Goal: Use online tool/utility: Utilize a website feature to perform a specific function

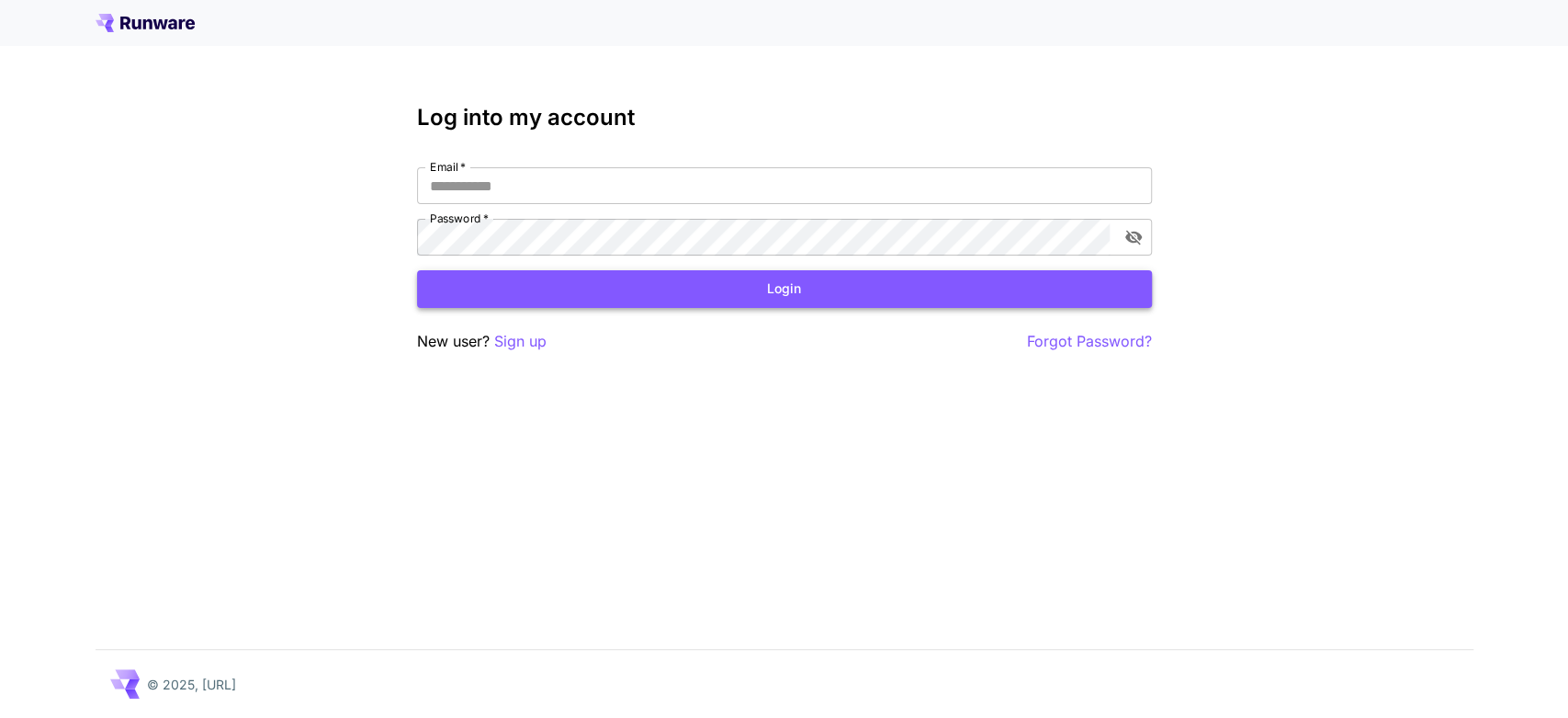
type input "**********"
click at [662, 288] on button "Login" at bounding box center [784, 288] width 735 height 37
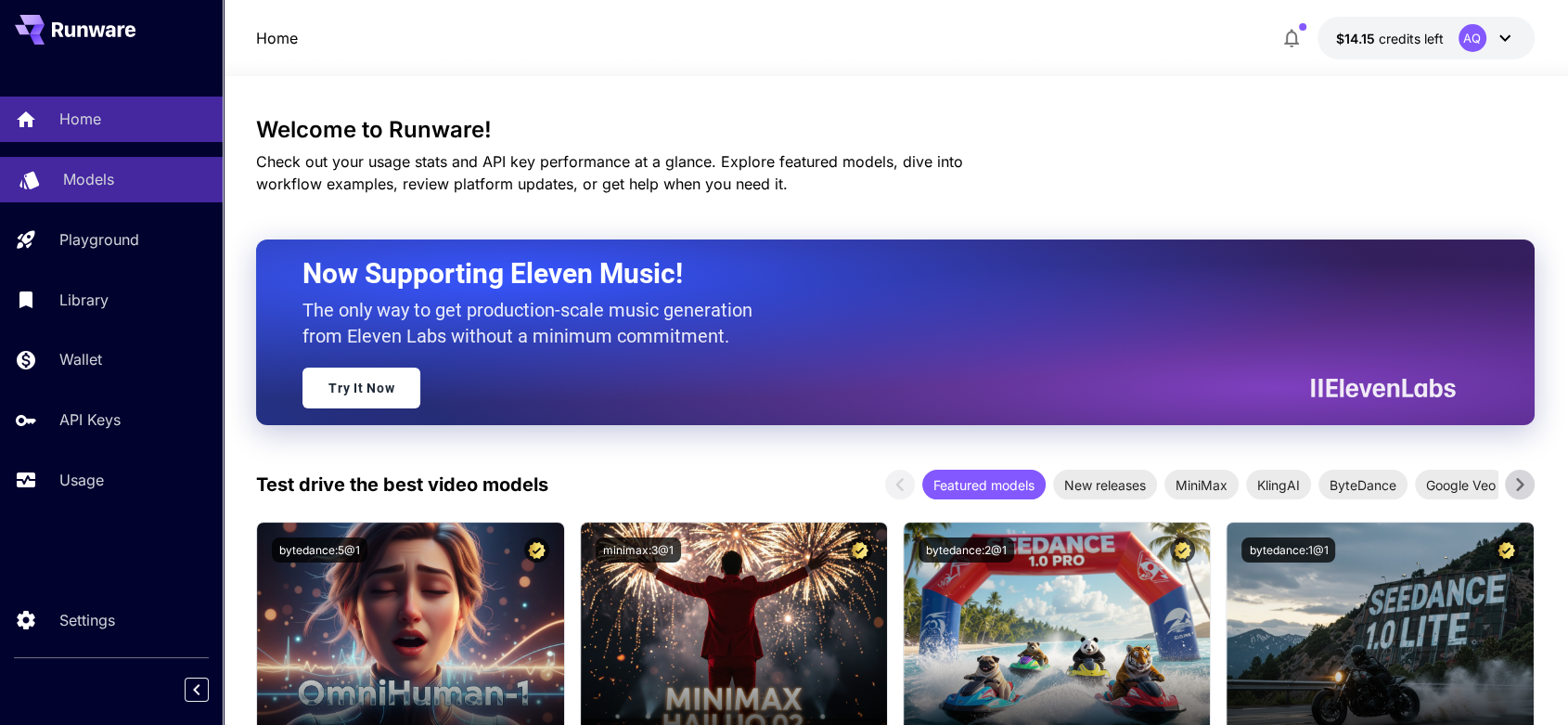
click at [90, 182] on p "Models" at bounding box center [88, 179] width 51 height 22
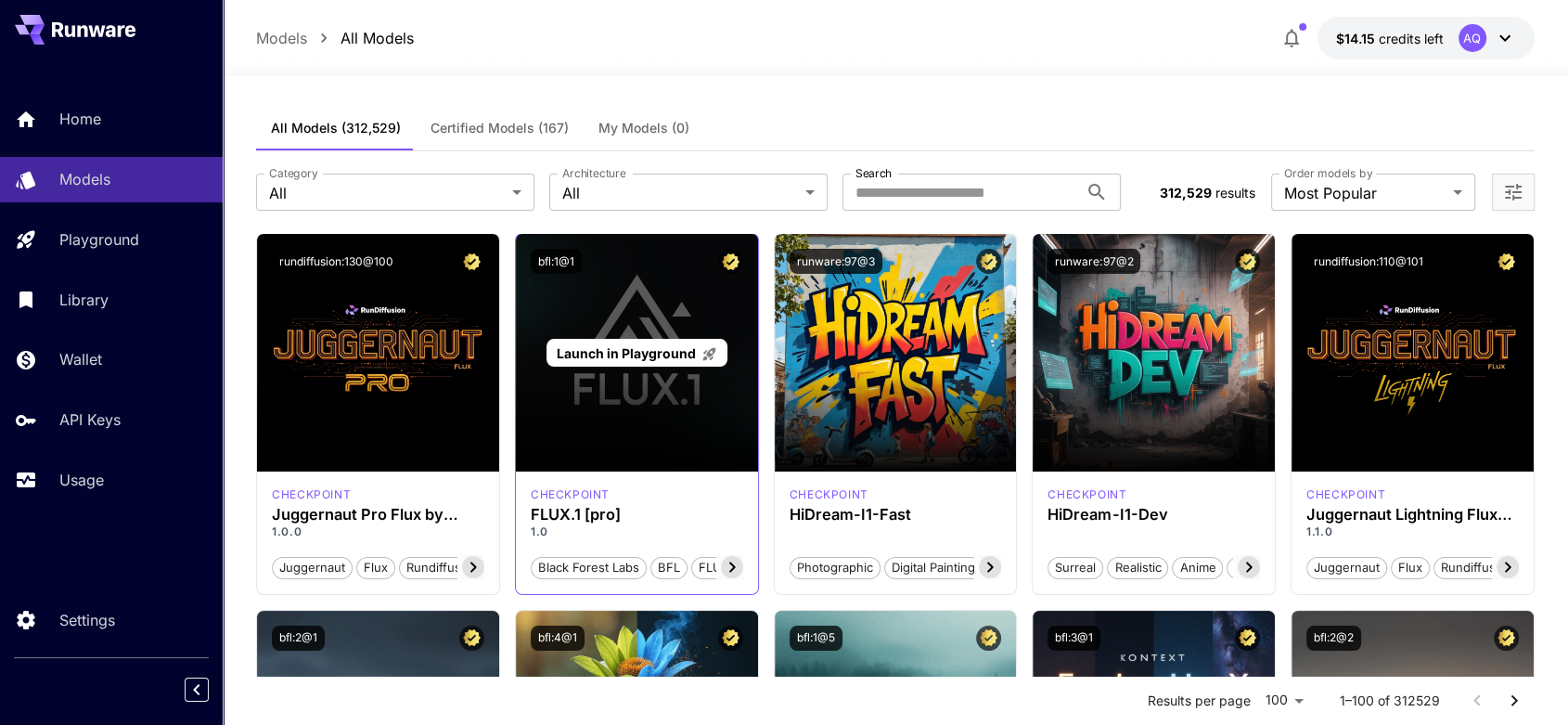
click at [652, 354] on span "Launch in Playground" at bounding box center [626, 353] width 139 height 15
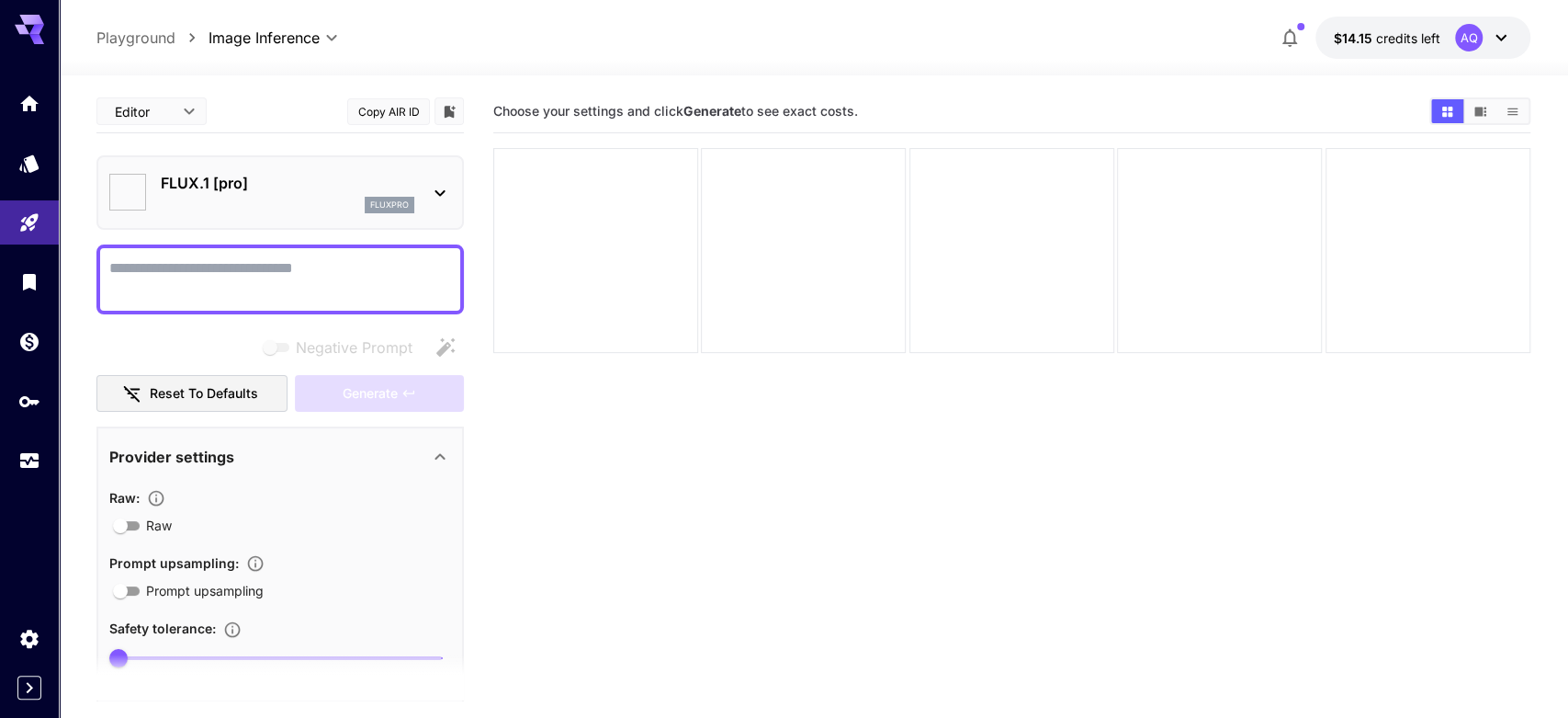
type input "**"
click at [280, 286] on textarea "Negative Prompt" at bounding box center [279, 280] width 342 height 44
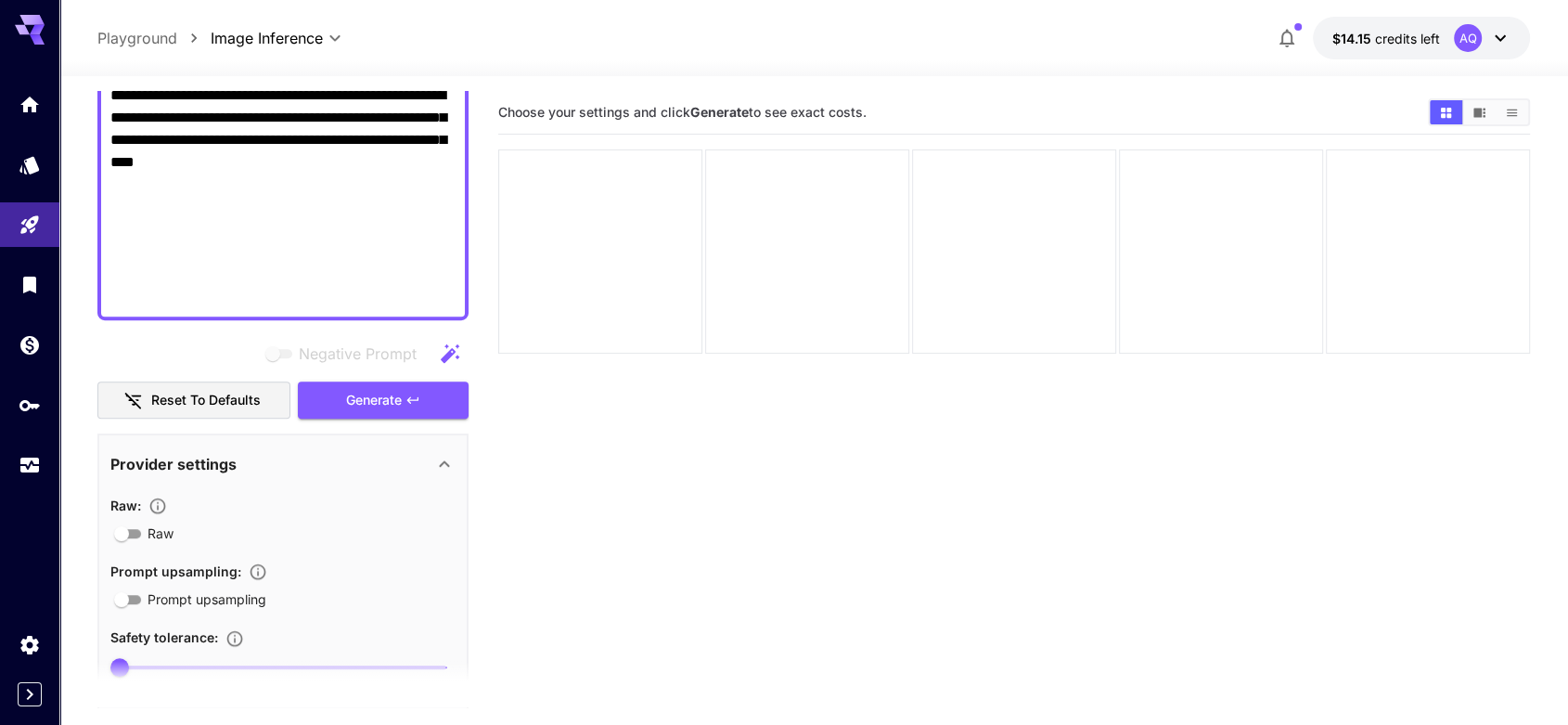
scroll to position [963, 0]
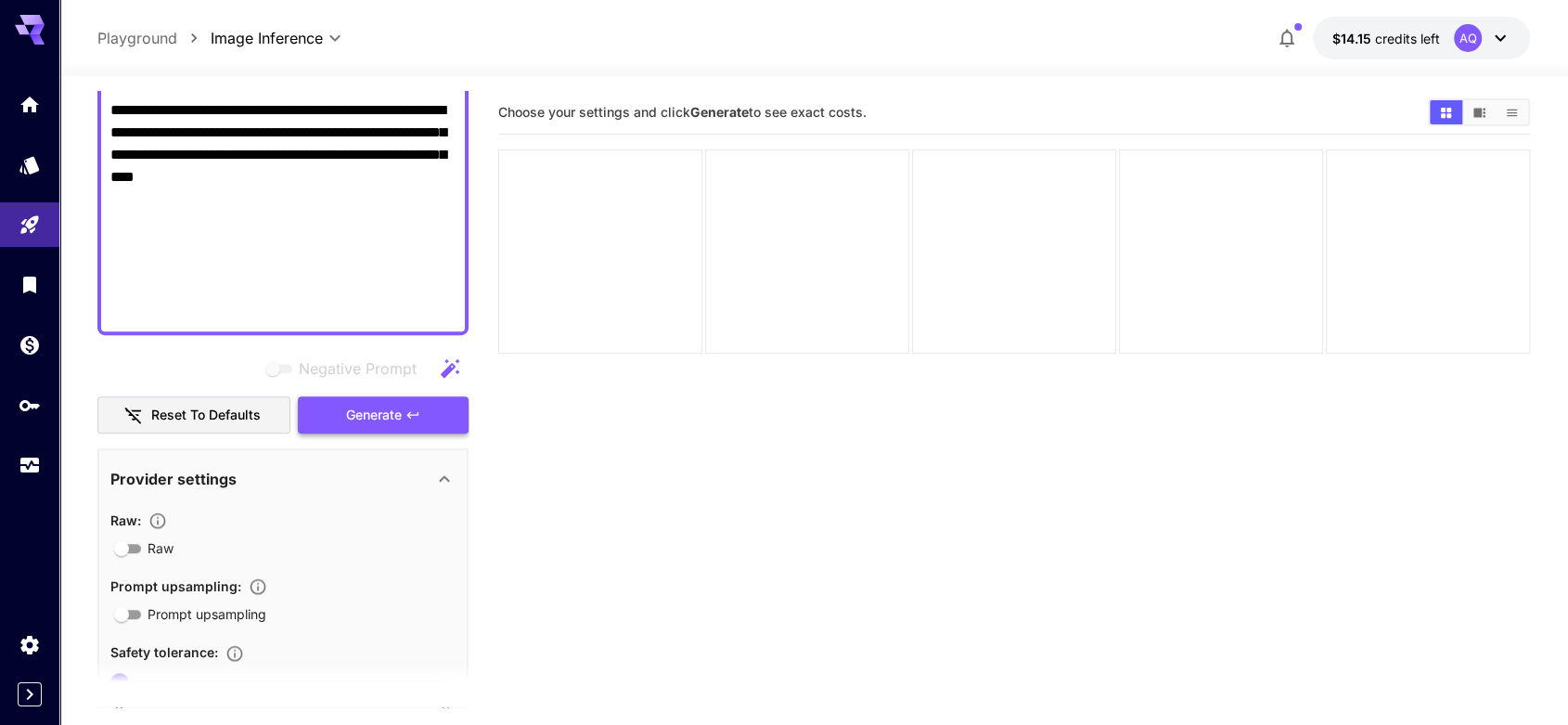
type textarea "**********"
click at [364, 420] on span "Generate" at bounding box center [374, 416] width 56 height 23
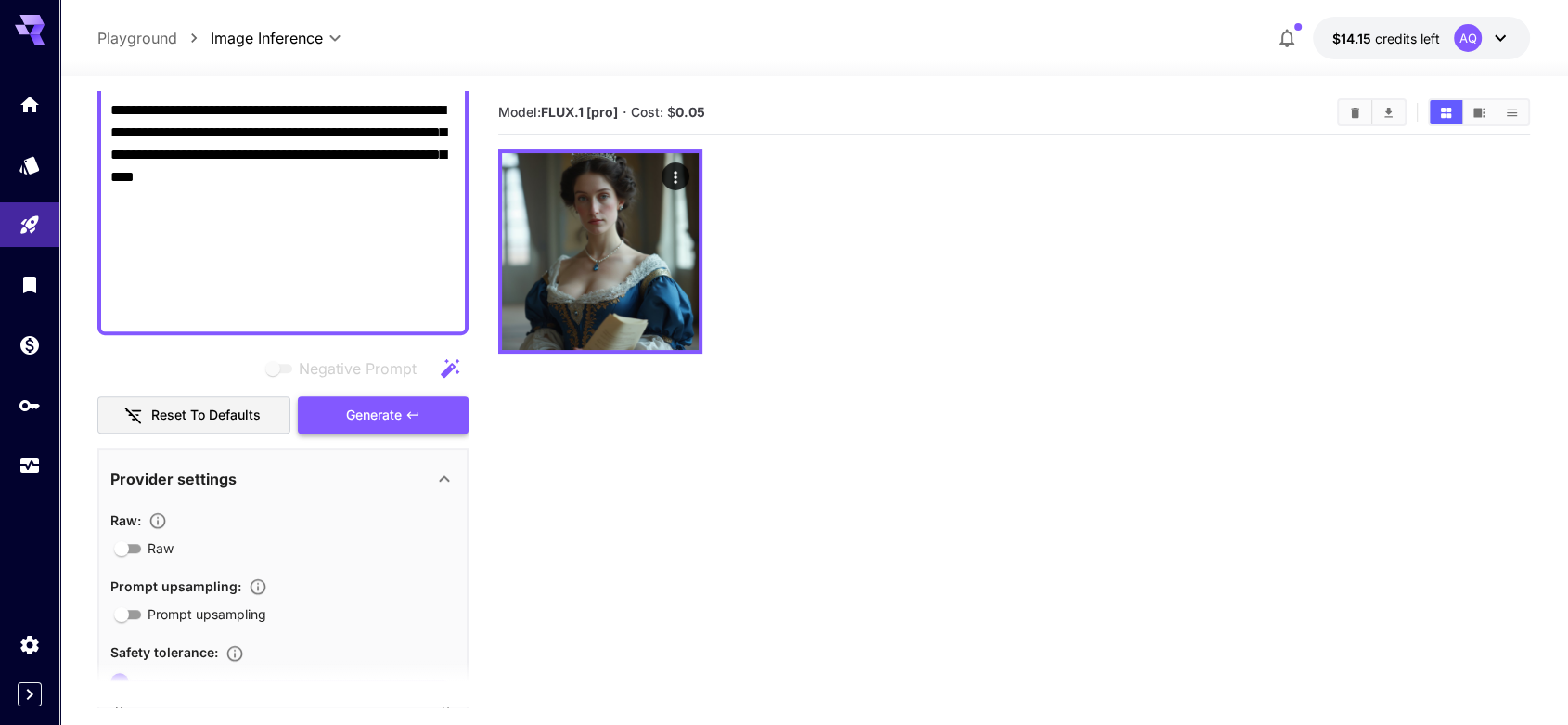
click at [418, 414] on icon "button" at bounding box center [413, 414] width 14 height 14
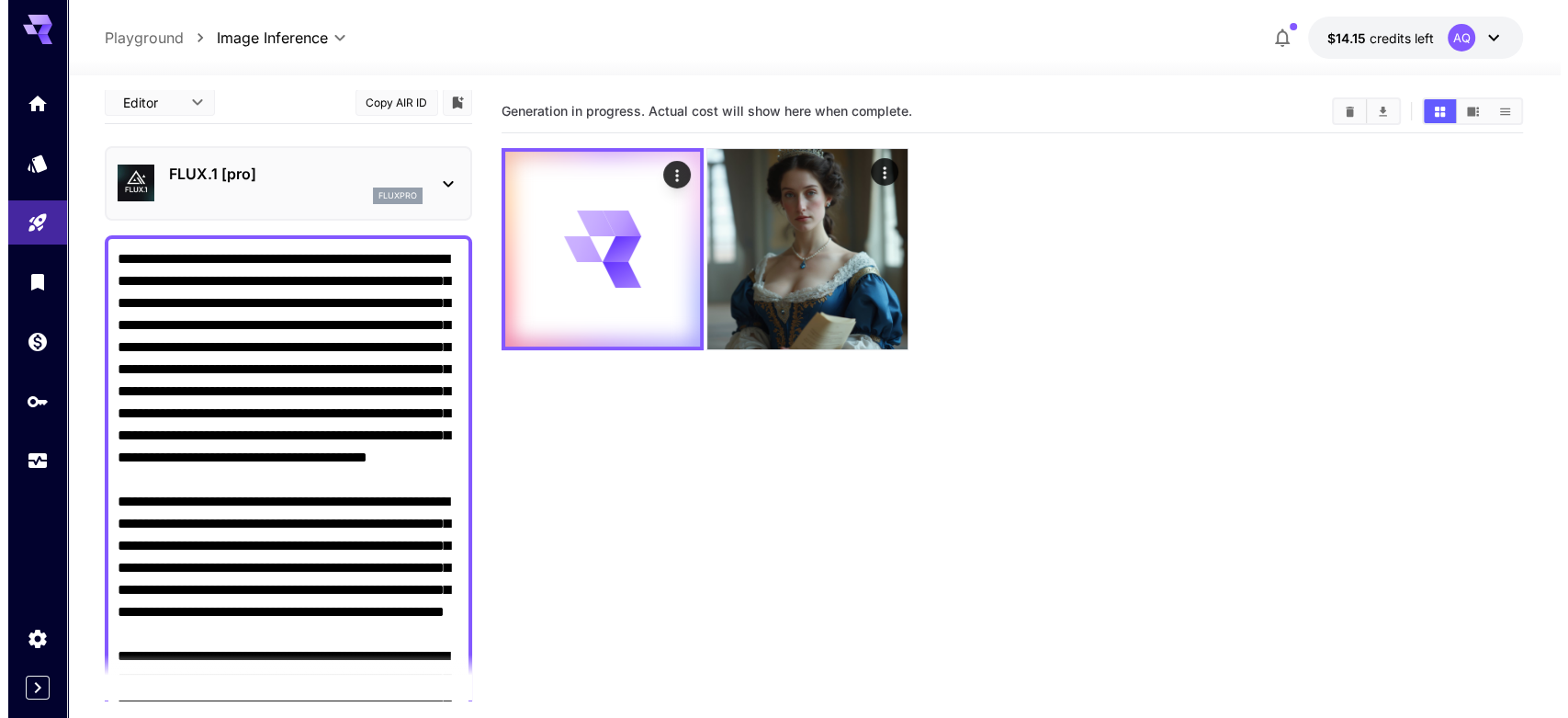
scroll to position [0, 0]
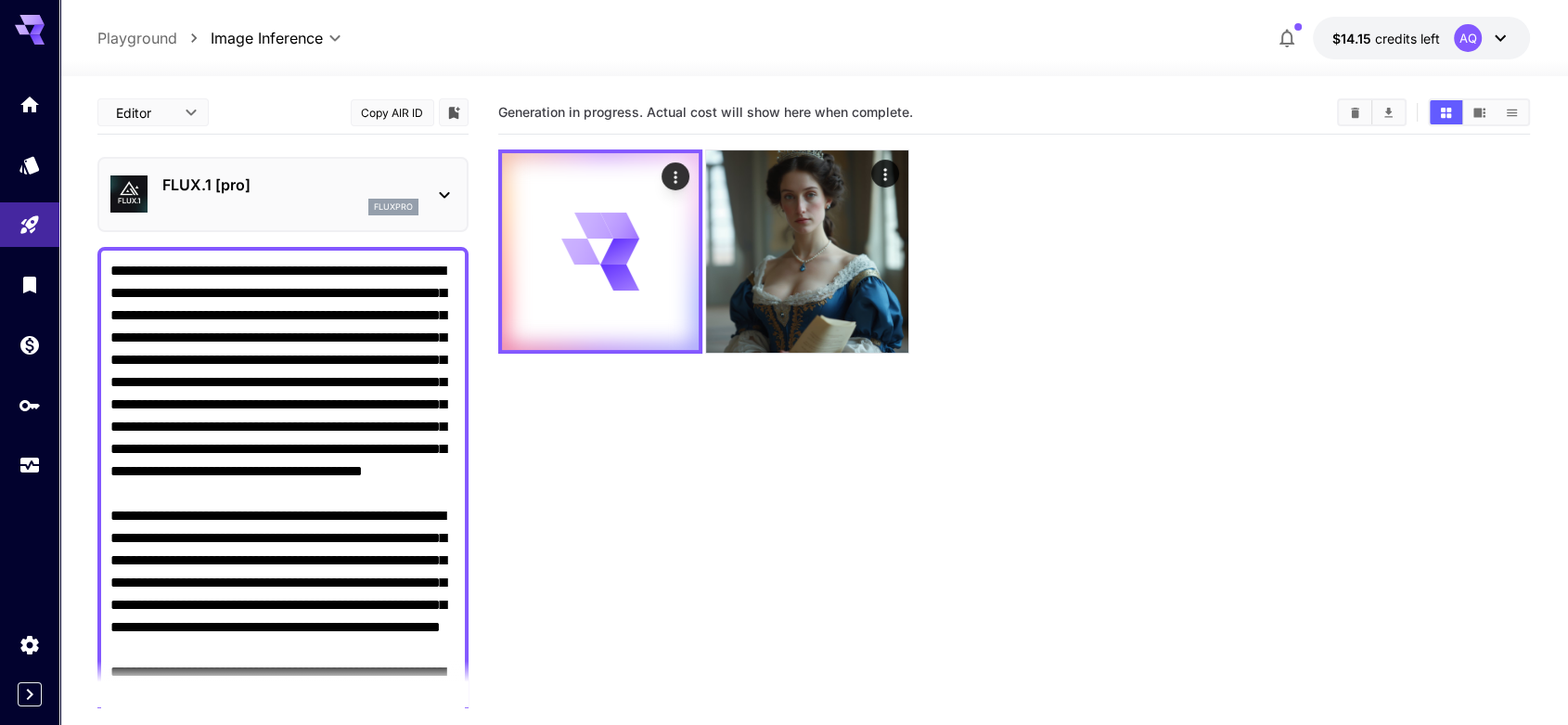
click at [360, 178] on p "FLUX.1 [pro]" at bounding box center [290, 185] width 256 height 22
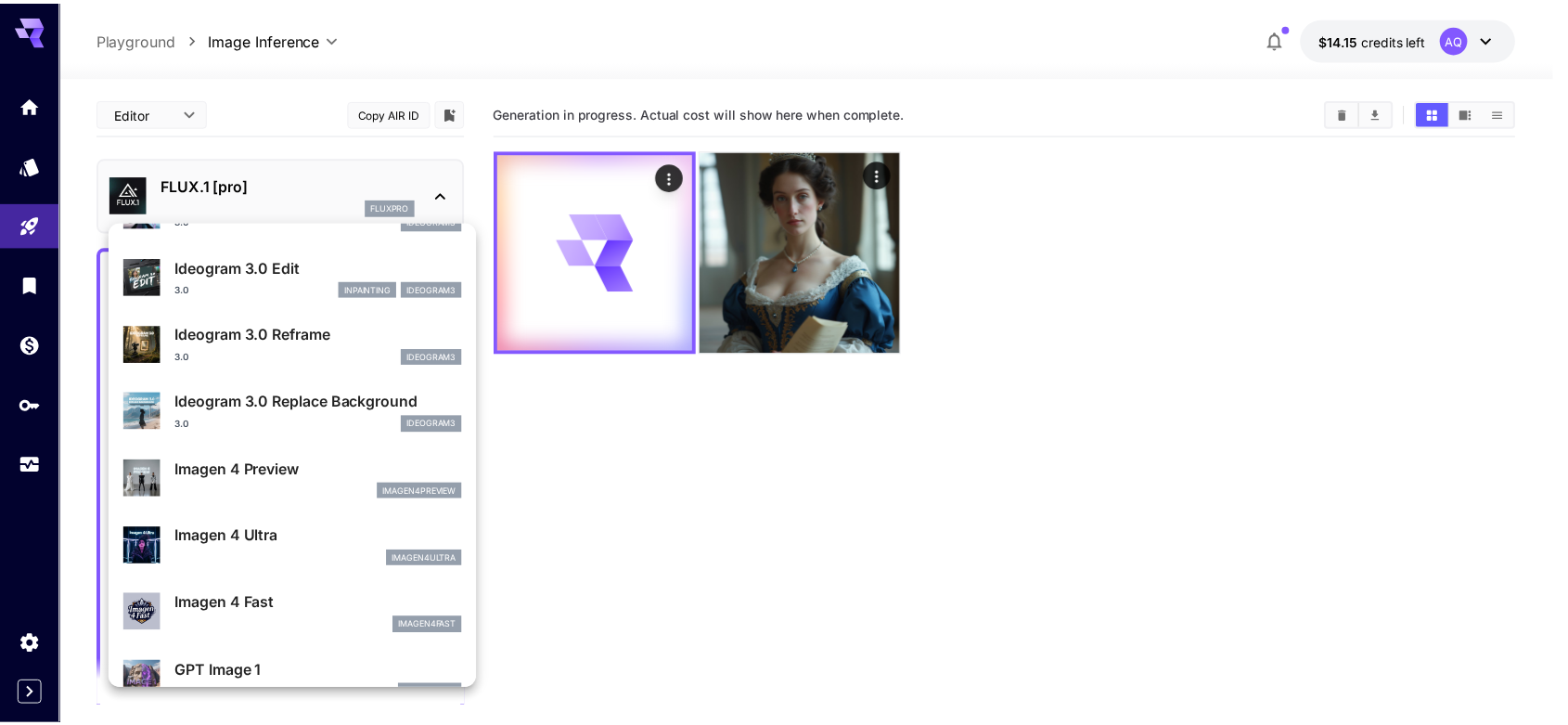
scroll to position [1205, 0]
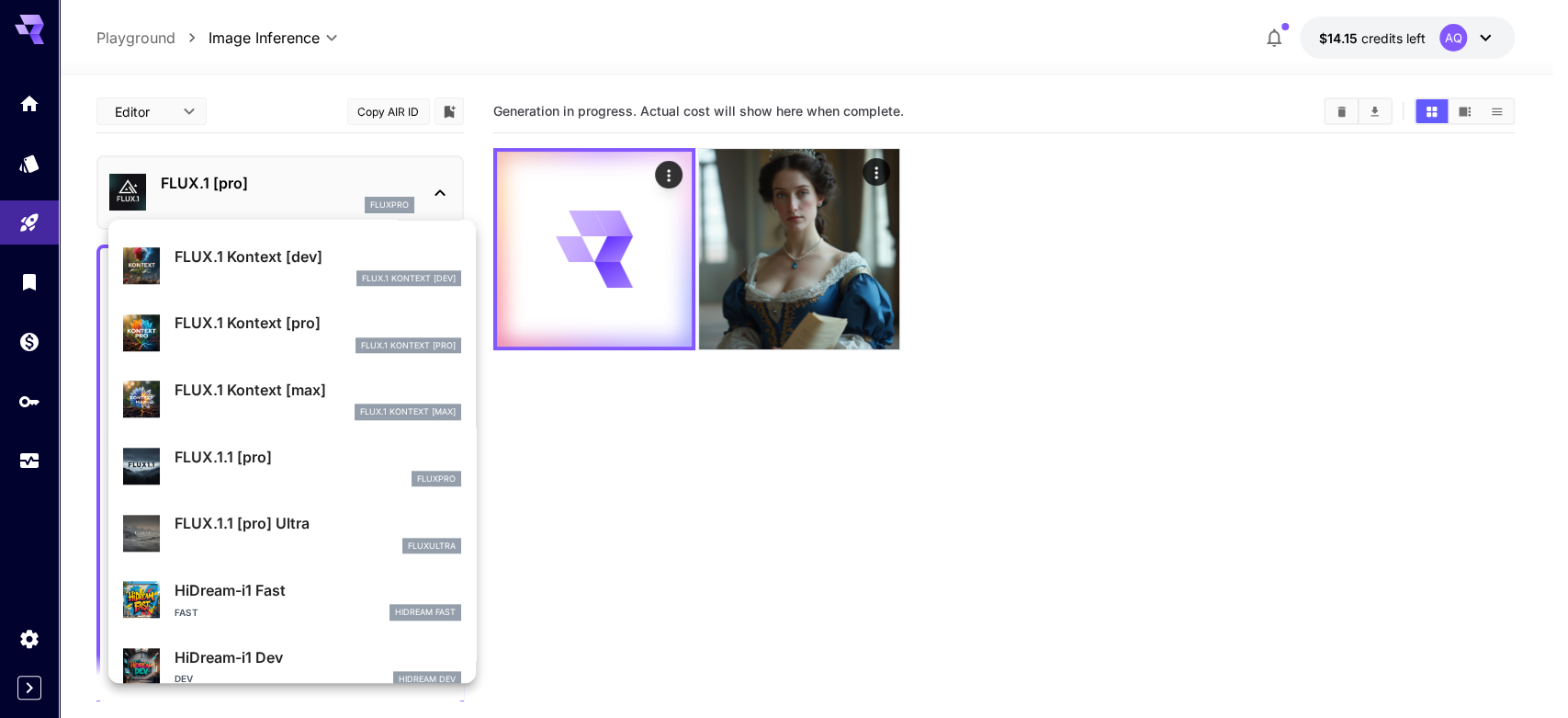
click at [247, 446] on p "FLUX.1.1 [pro]" at bounding box center [318, 457] width 287 height 22
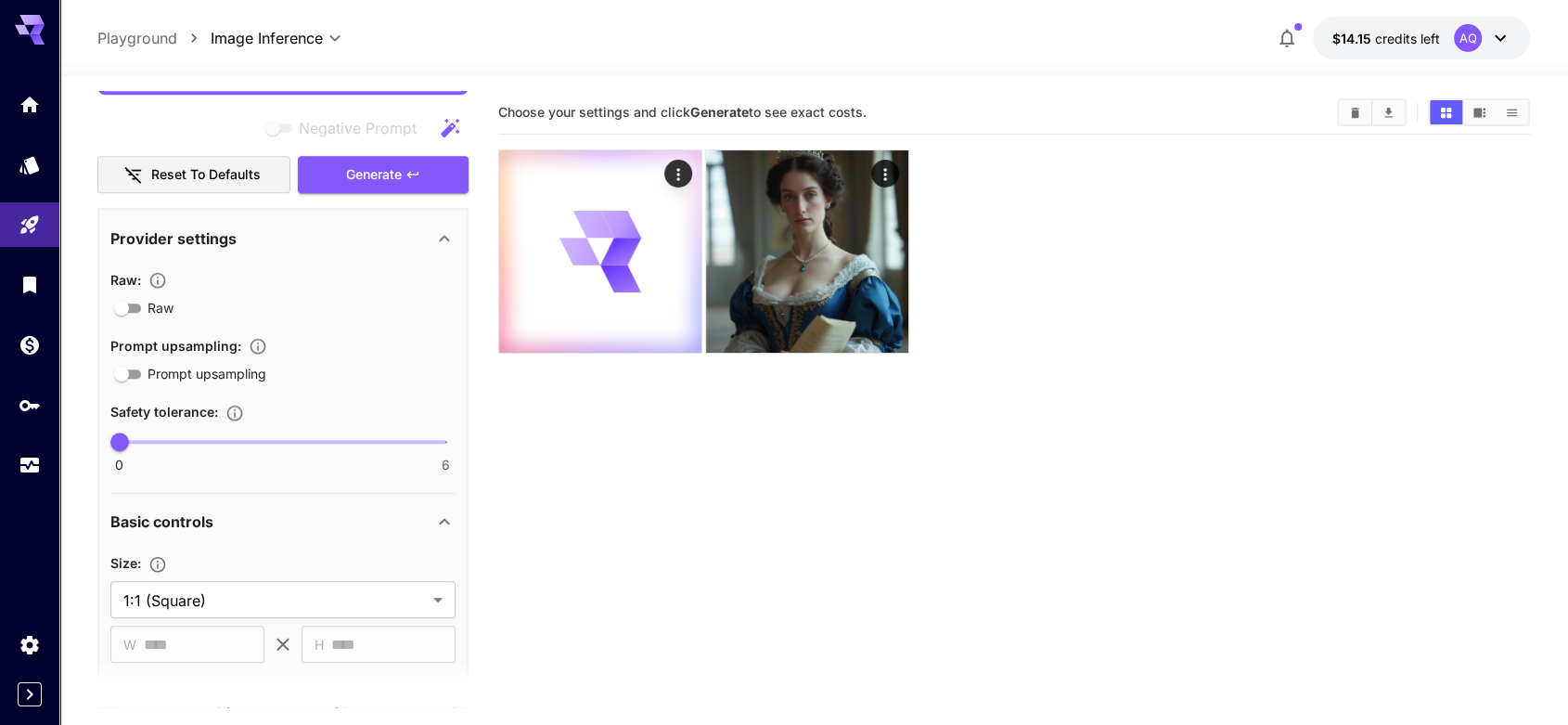
scroll to position [1203, 0]
click at [372, 181] on span "Generate" at bounding box center [374, 175] width 56 height 23
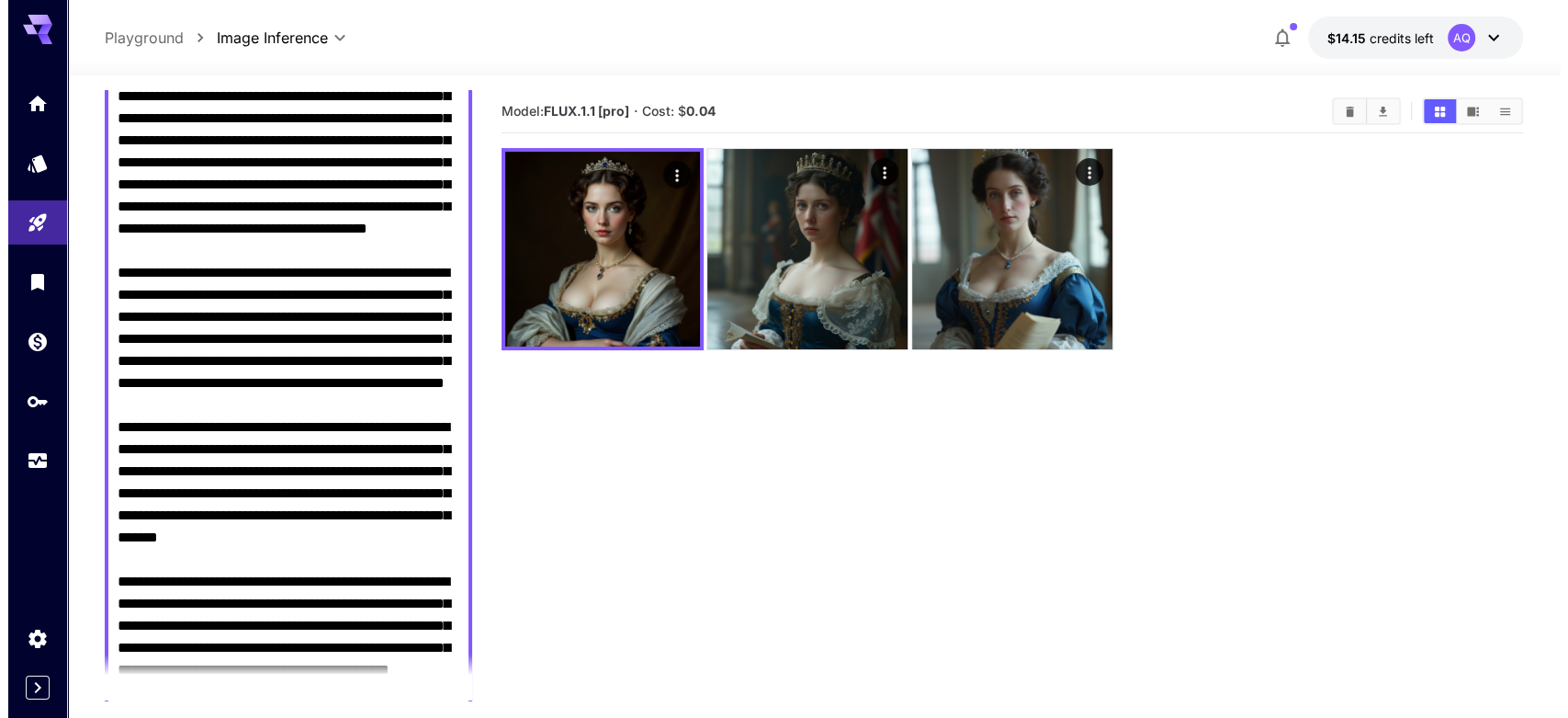
scroll to position [0, 0]
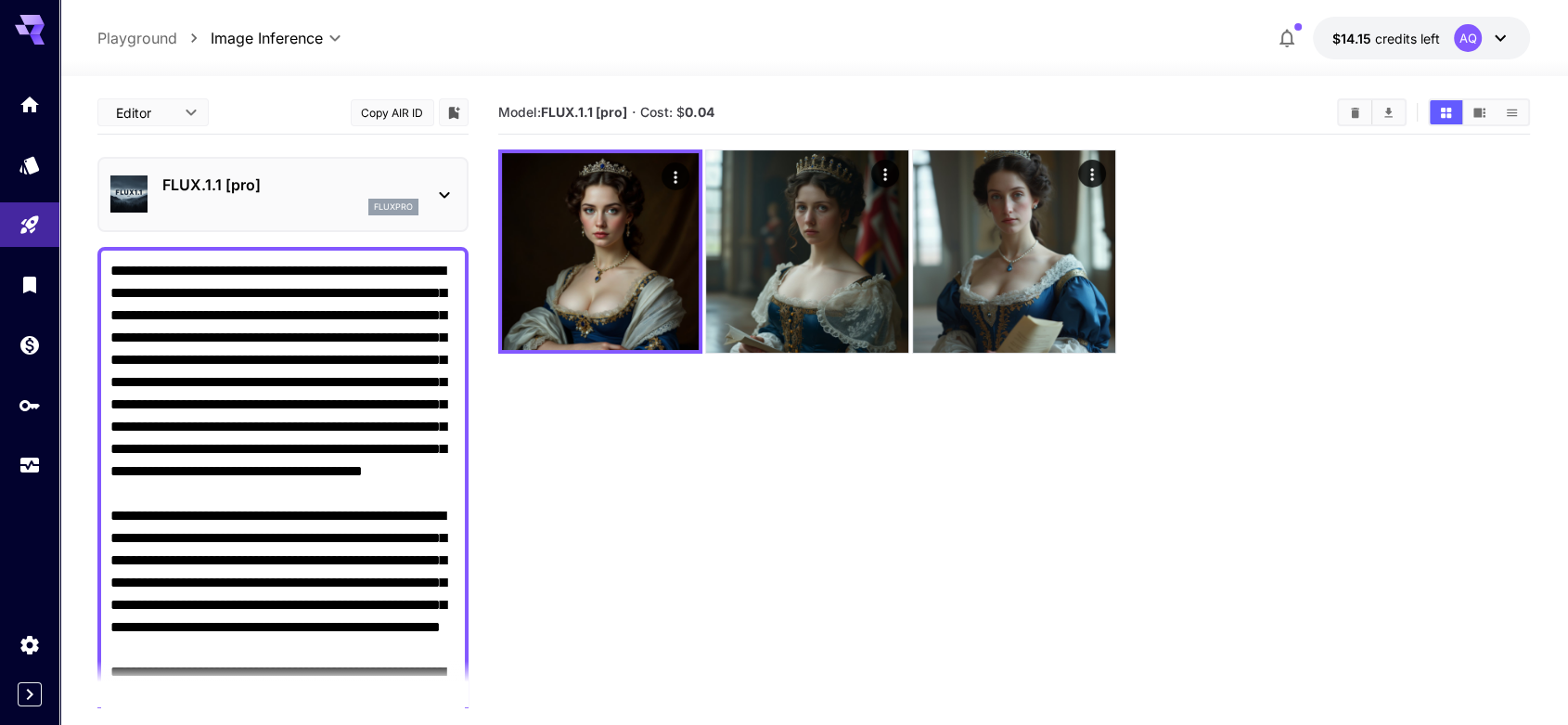
click at [440, 190] on icon at bounding box center [443, 194] width 22 height 22
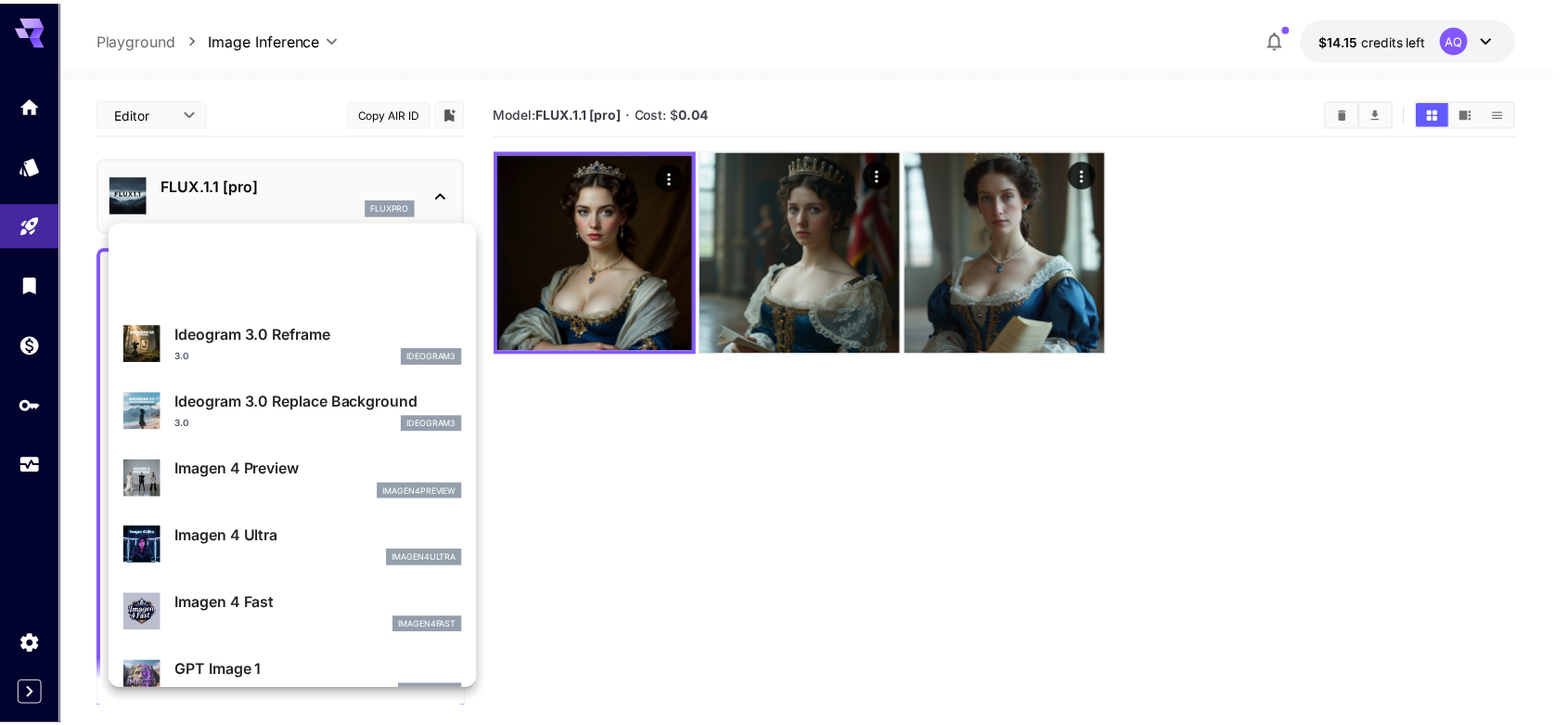
scroll to position [1207, 0]
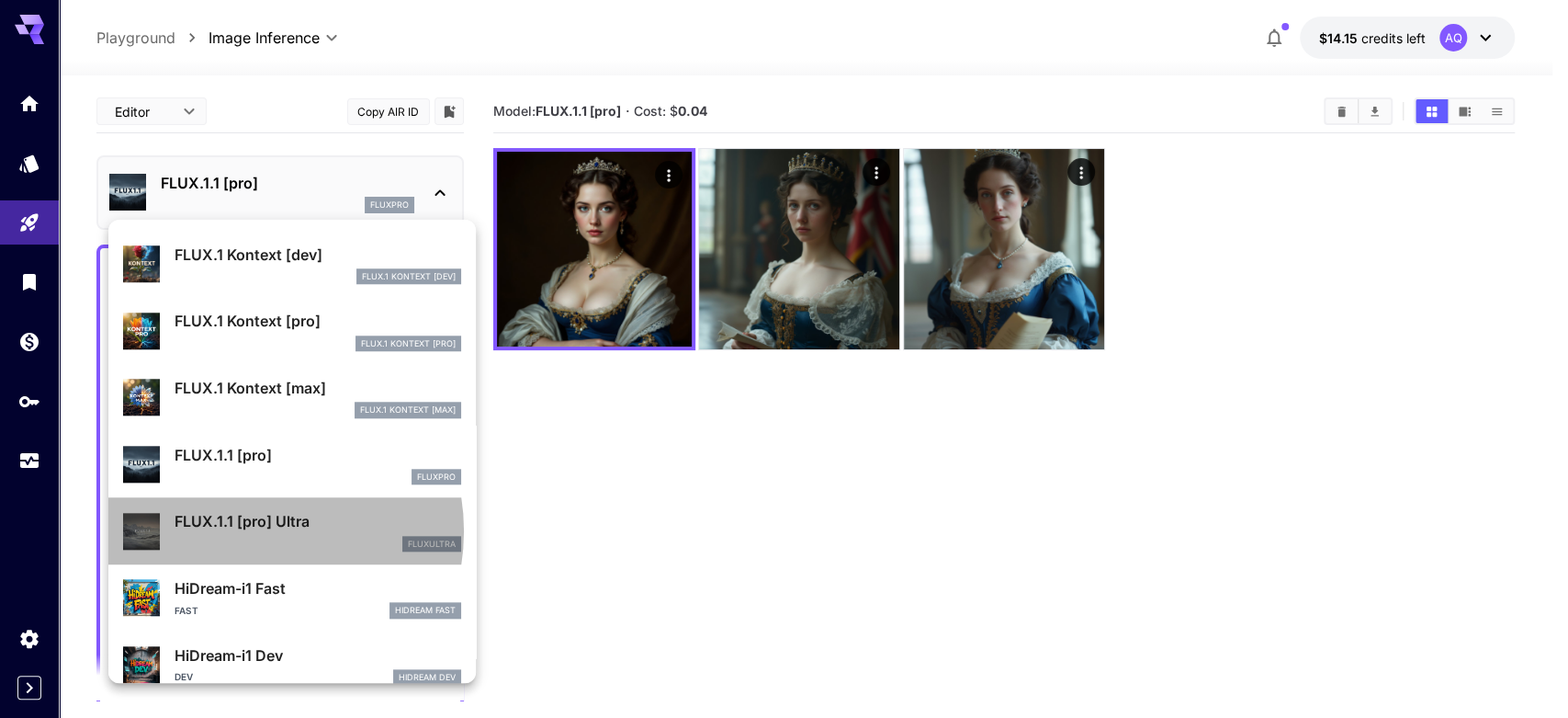
click at [251, 530] on p "FLUX.1.1 [pro] Ultra" at bounding box center [318, 521] width 287 height 22
type input "**********"
type input "****"
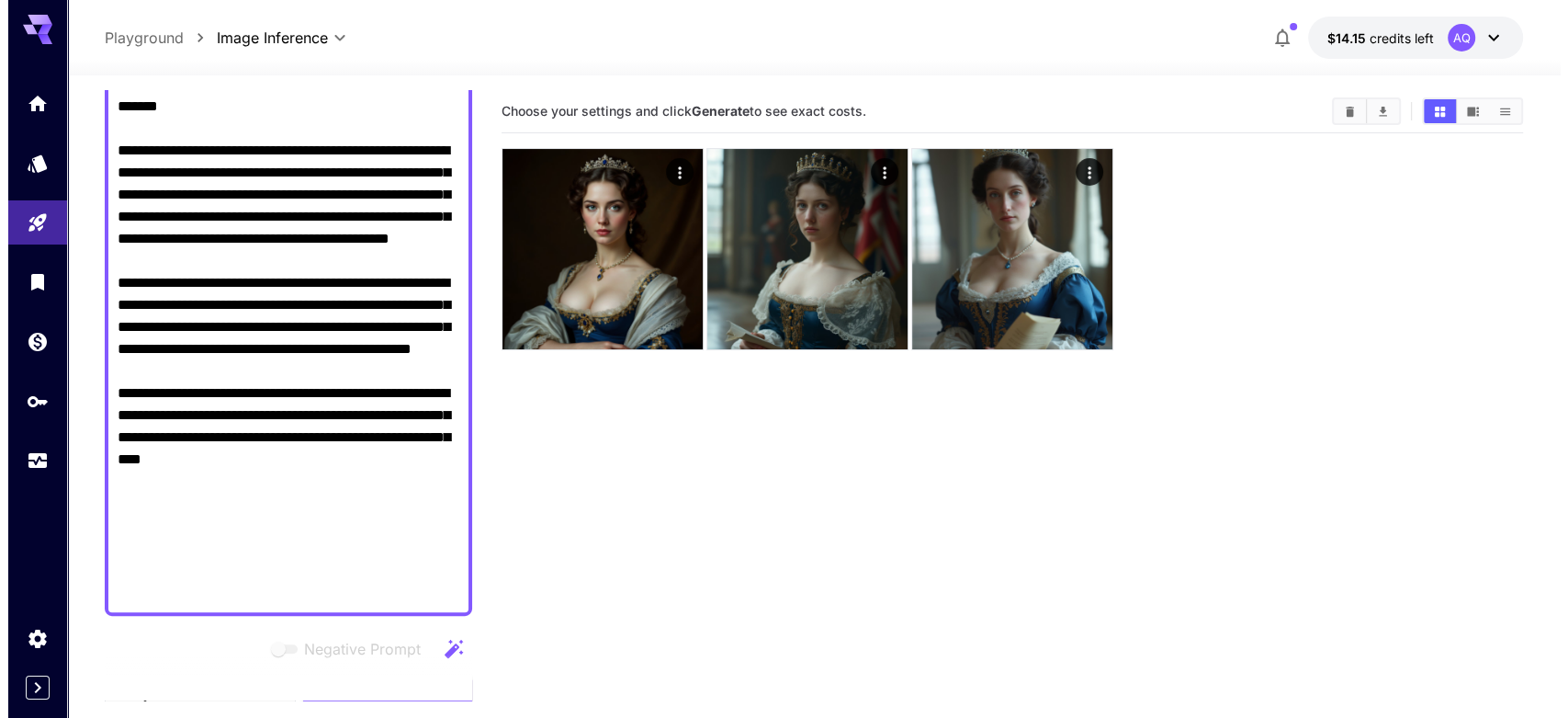
scroll to position [714, 0]
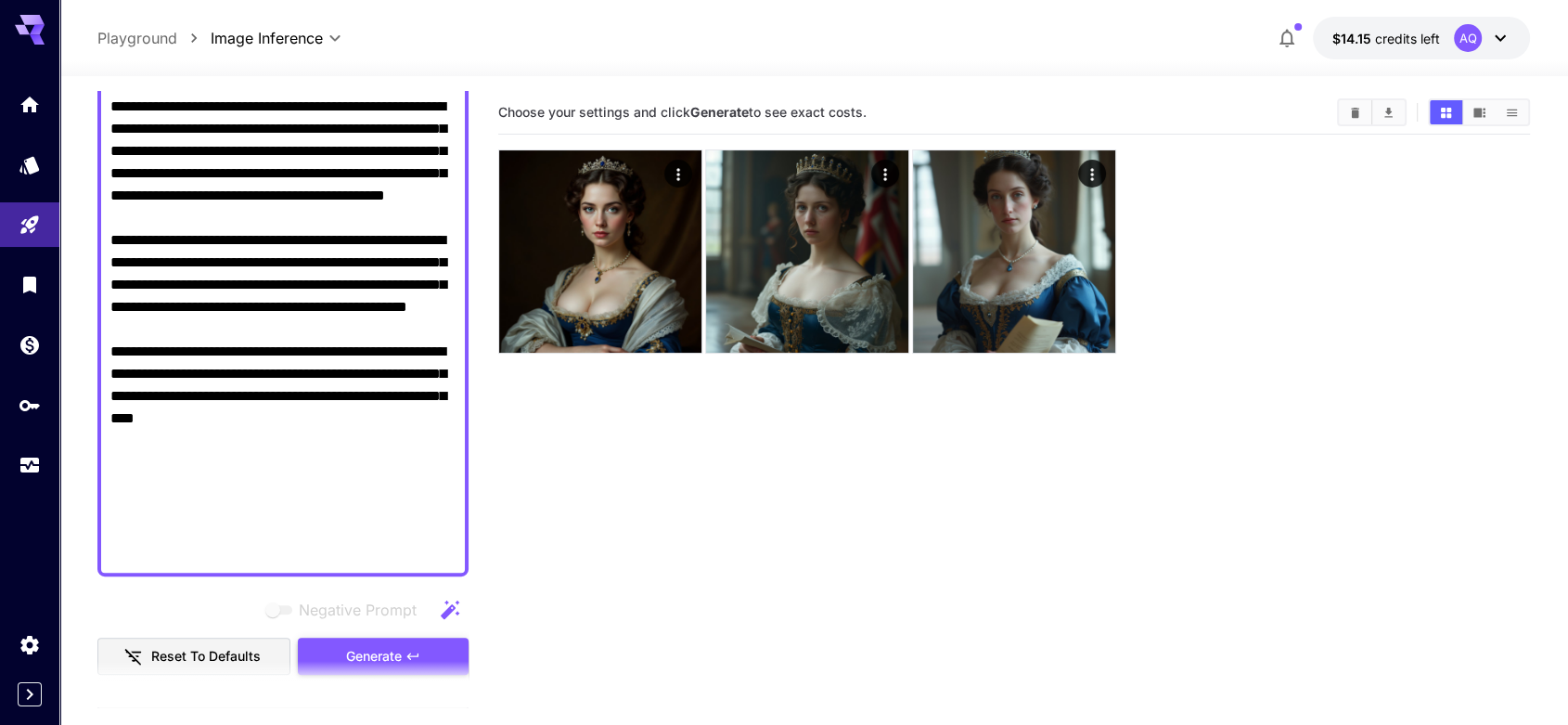
click at [374, 658] on span "Generate" at bounding box center [374, 656] width 56 height 23
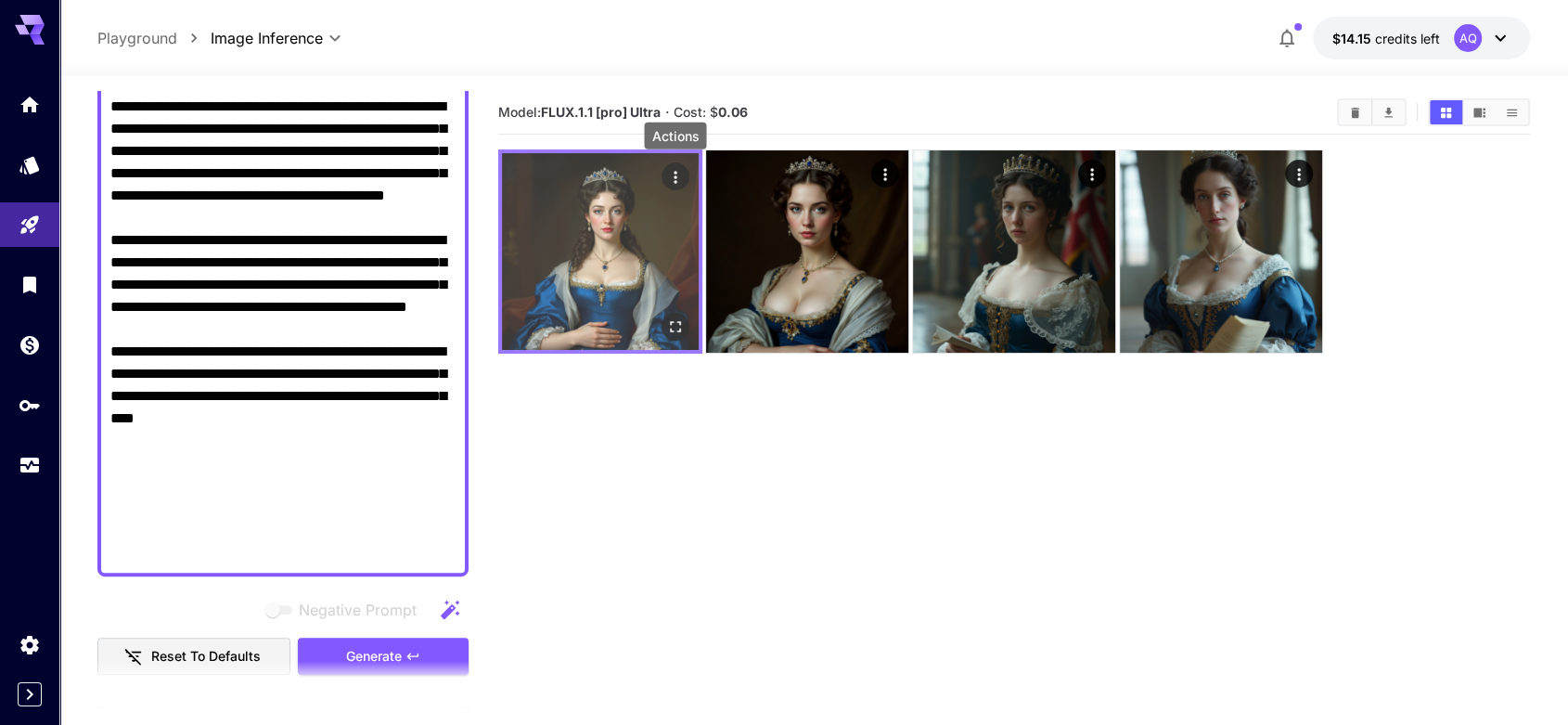
click at [674, 182] on icon "Actions" at bounding box center [674, 177] width 3 height 12
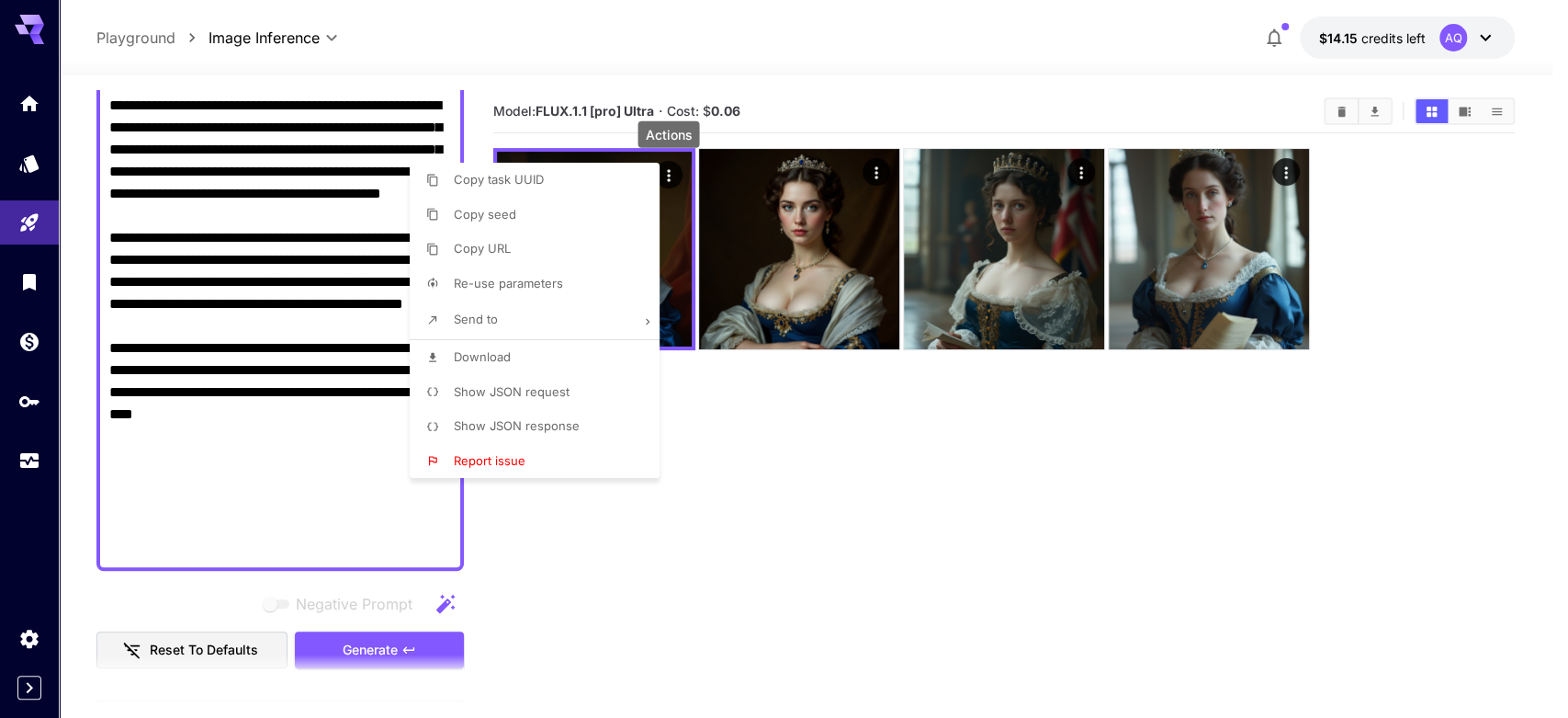
drag, startPoint x: 492, startPoint y: 363, endPoint x: 482, endPoint y: 372, distance: 13.5
click at [492, 361] on span "Download" at bounding box center [482, 356] width 57 height 14
click at [375, 655] on div at bounding box center [784, 359] width 1568 height 718
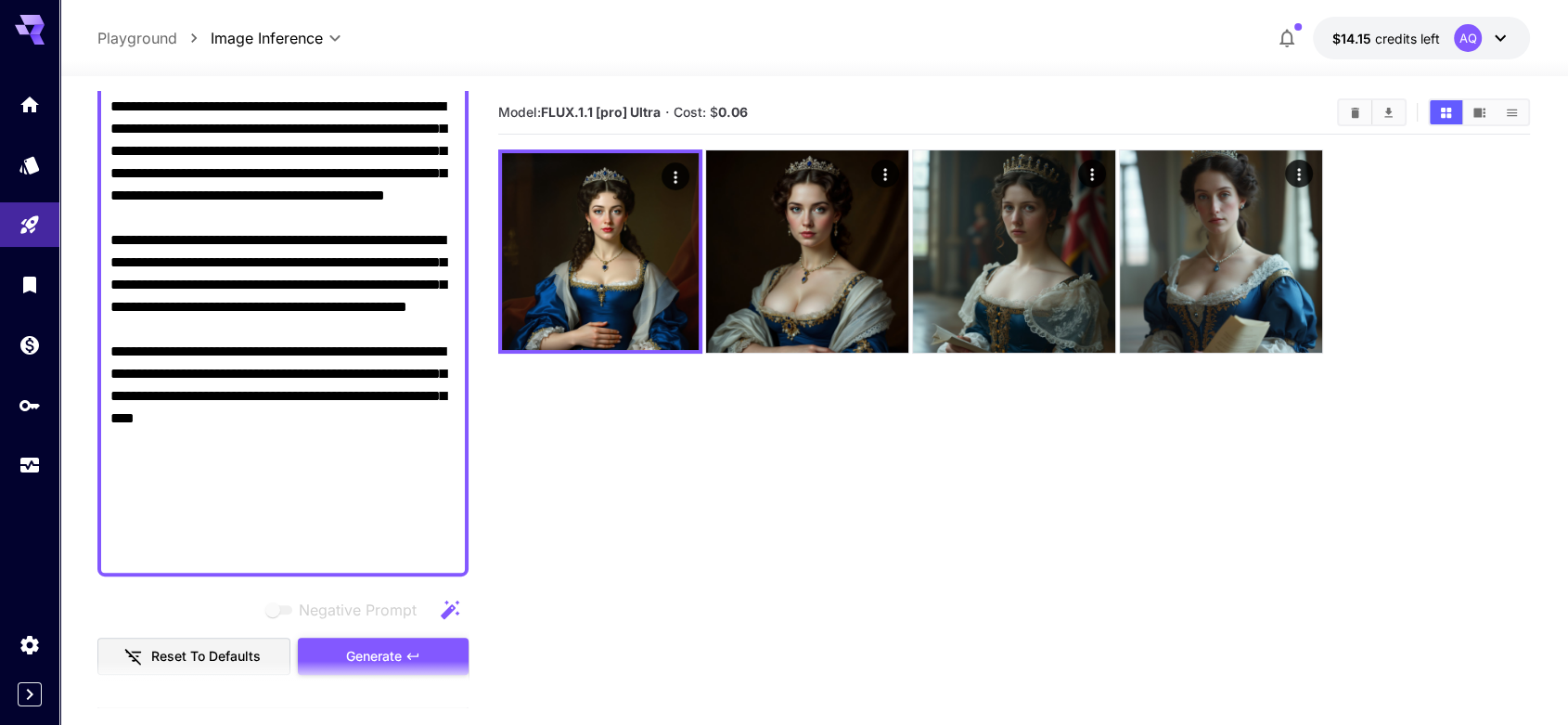
click at [394, 654] on span "Generate" at bounding box center [374, 656] width 56 height 23
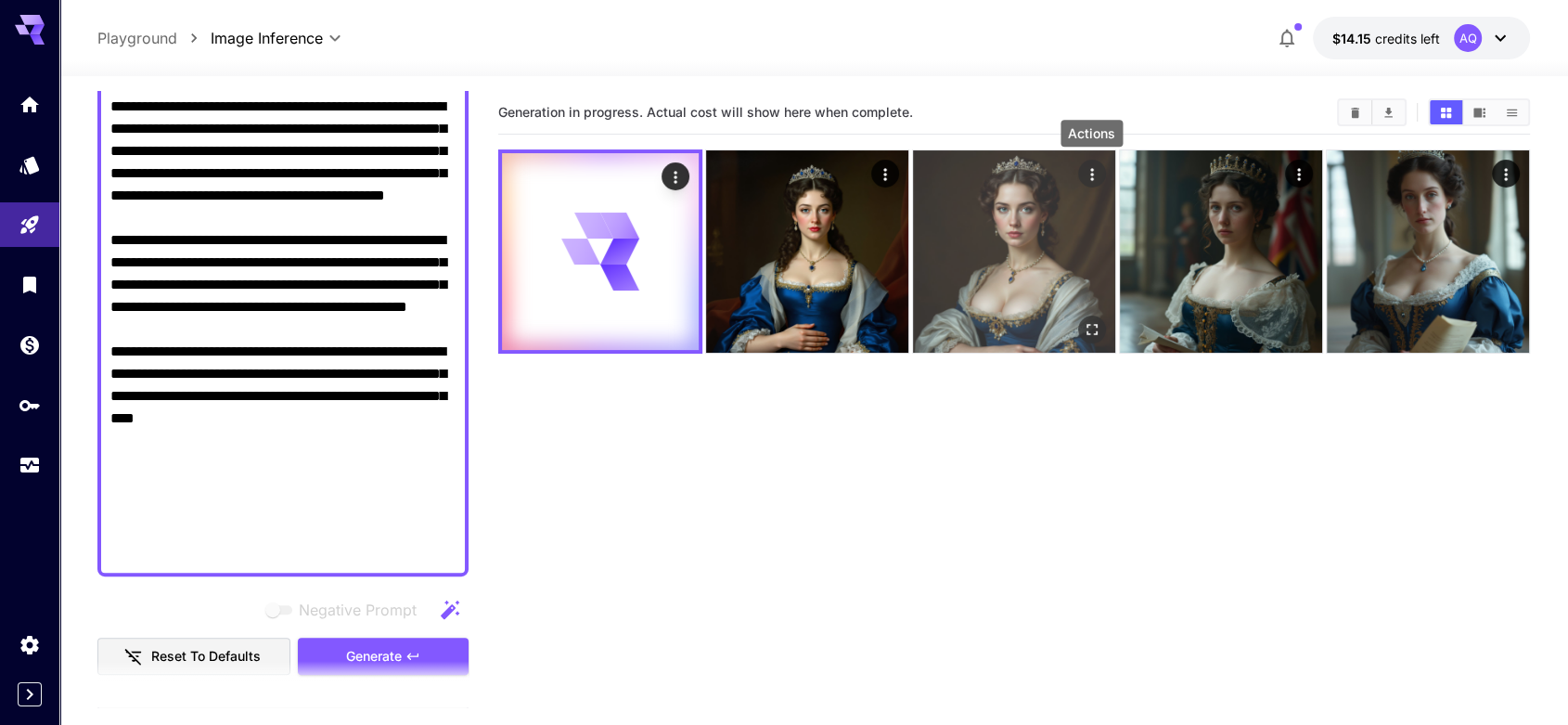
click at [1089, 172] on icon "Actions" at bounding box center [1091, 174] width 18 height 18
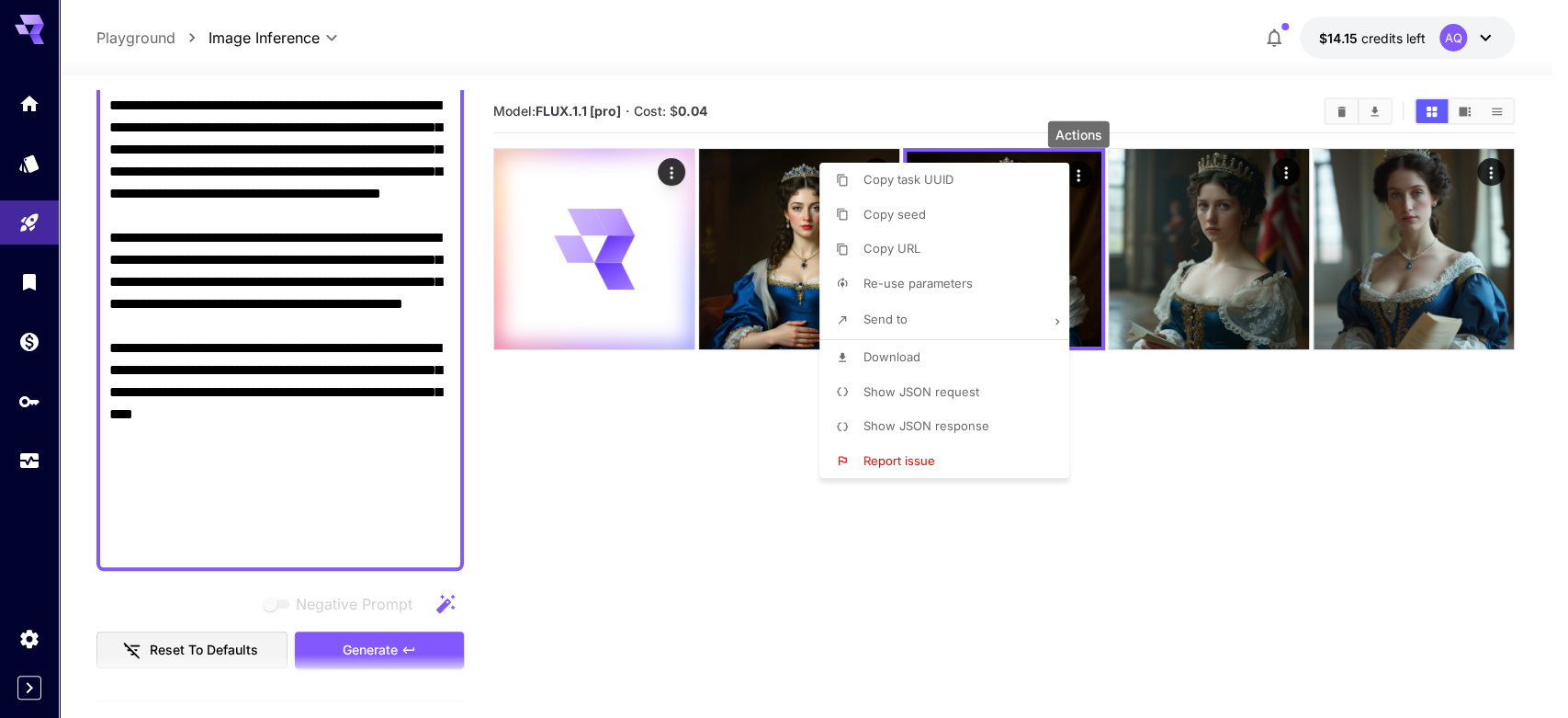
drag, startPoint x: 895, startPoint y: 367, endPoint x: 928, endPoint y: 358, distance: 34.2
click at [895, 366] on li "Download" at bounding box center [949, 357] width 261 height 34
click at [1284, 169] on div at bounding box center [784, 359] width 1568 height 718
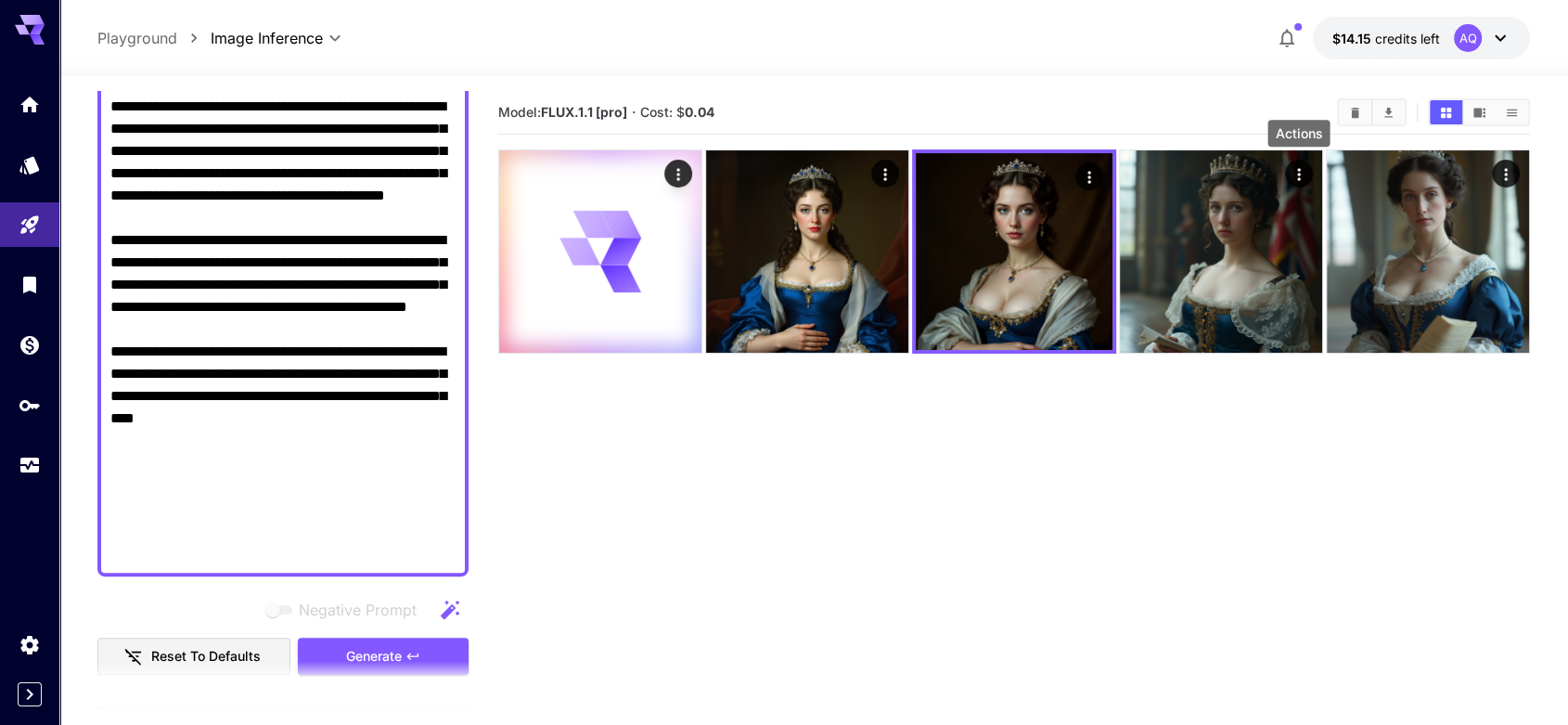
click at [1296, 171] on icon "Actions" at bounding box center [1298, 174] width 18 height 18
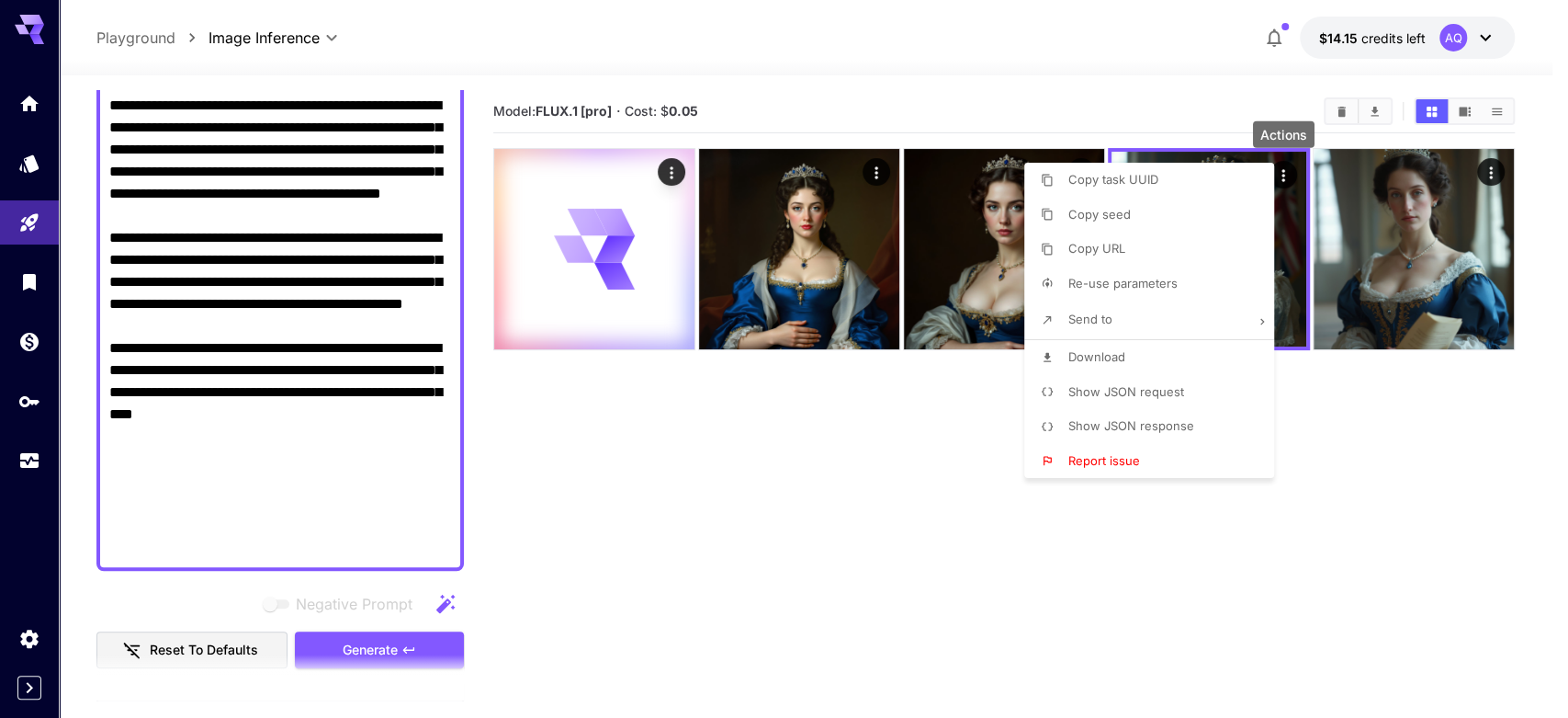
click at [1118, 363] on span "Download" at bounding box center [1097, 356] width 57 height 14
click at [1491, 168] on div at bounding box center [784, 359] width 1568 height 718
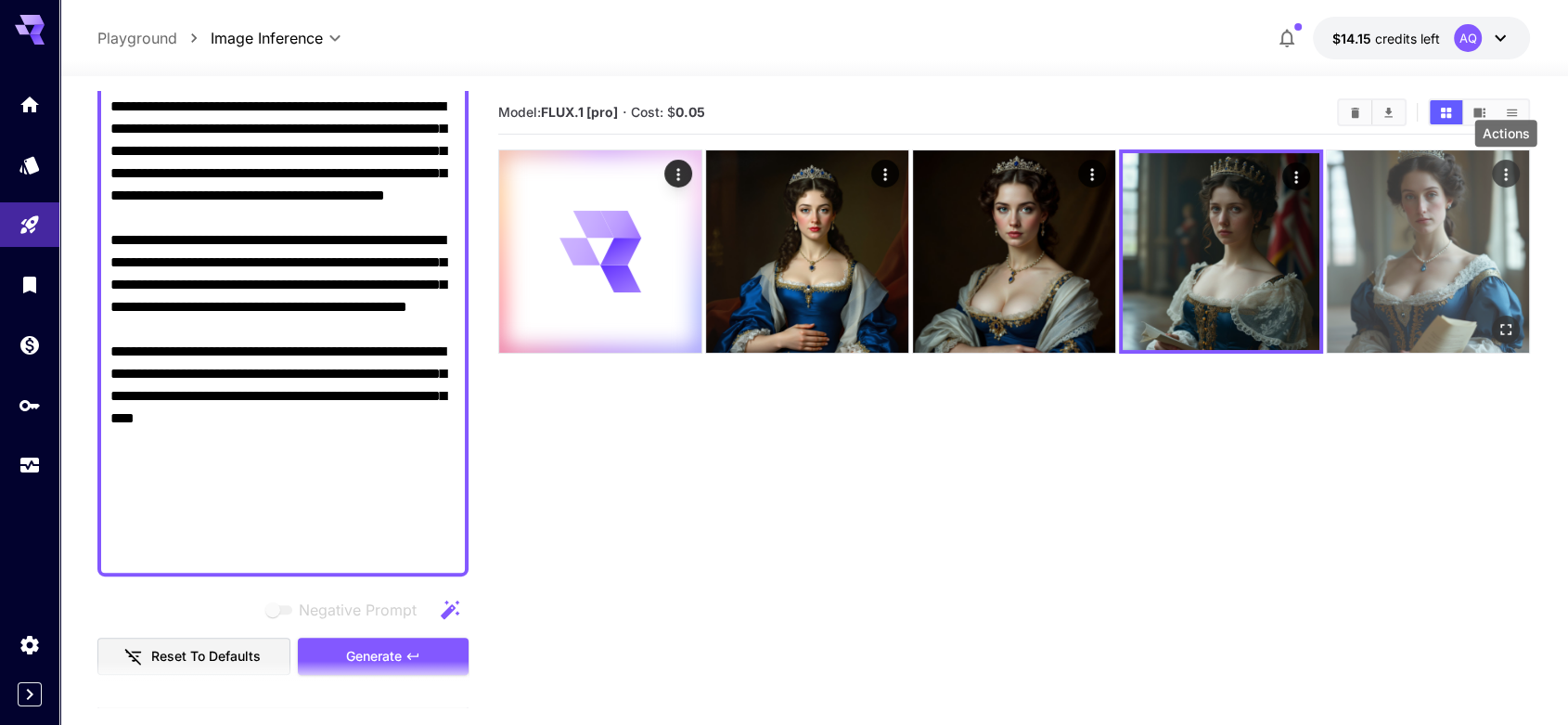
click at [1506, 172] on icon "Actions" at bounding box center [1505, 174] width 18 height 18
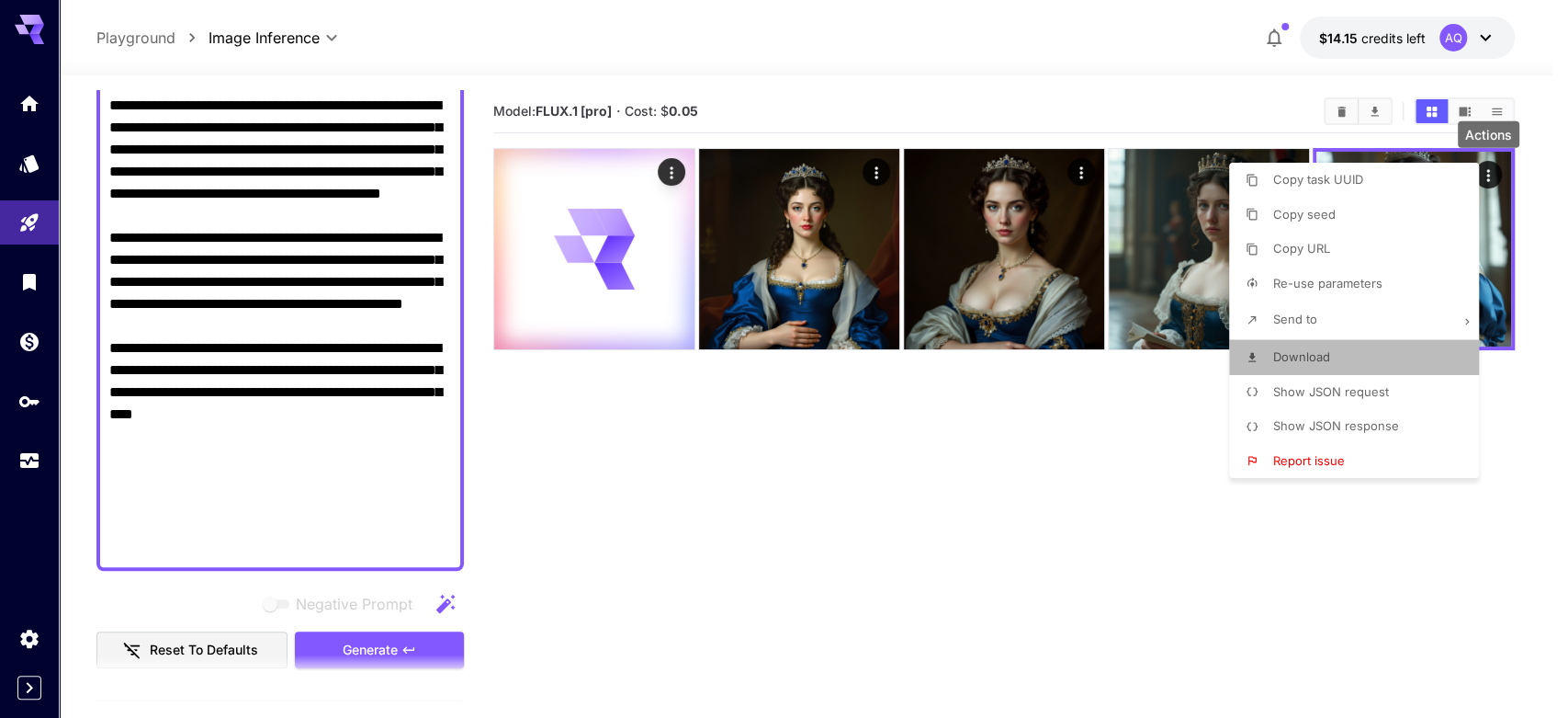
click at [1329, 344] on li "Download" at bounding box center [1359, 357] width 261 height 34
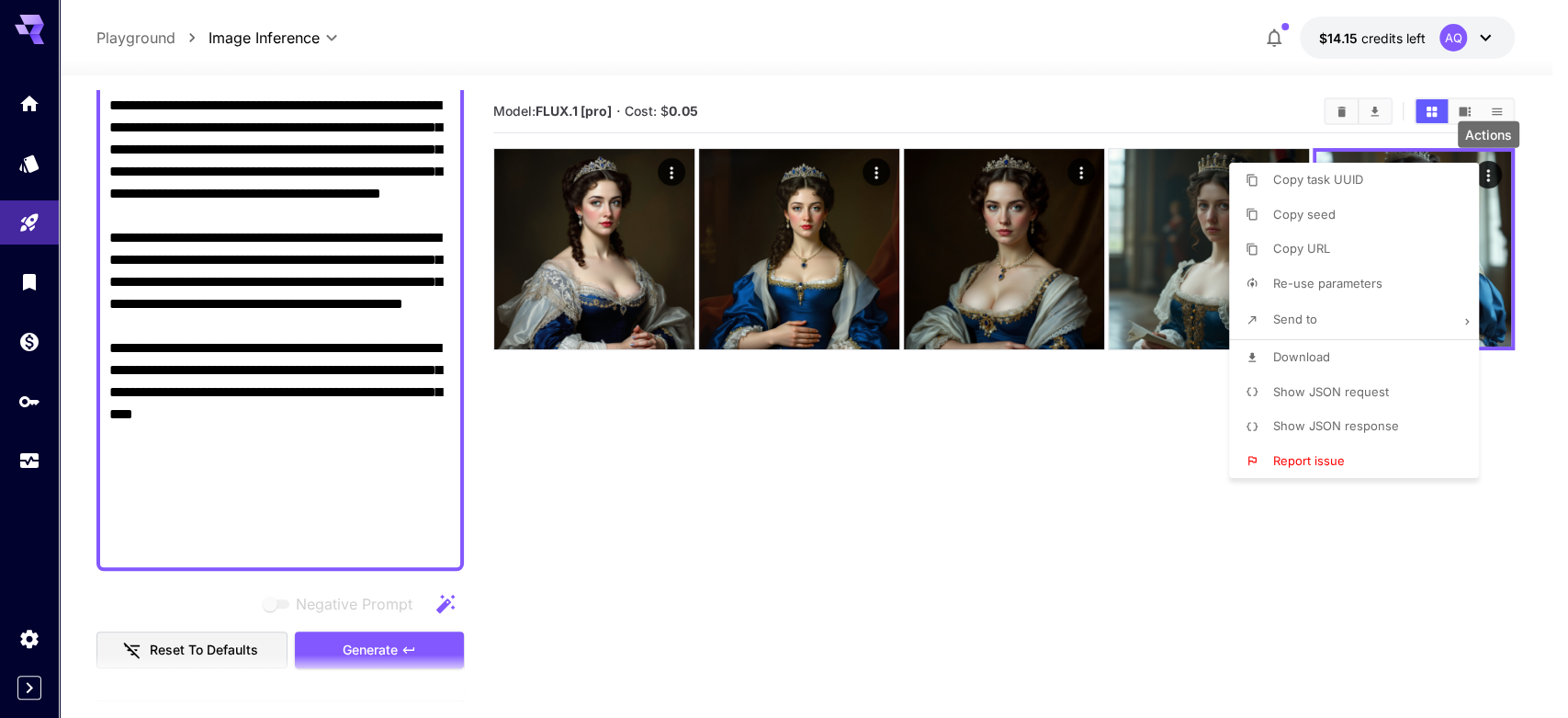
click at [671, 168] on div at bounding box center [784, 359] width 1568 height 718
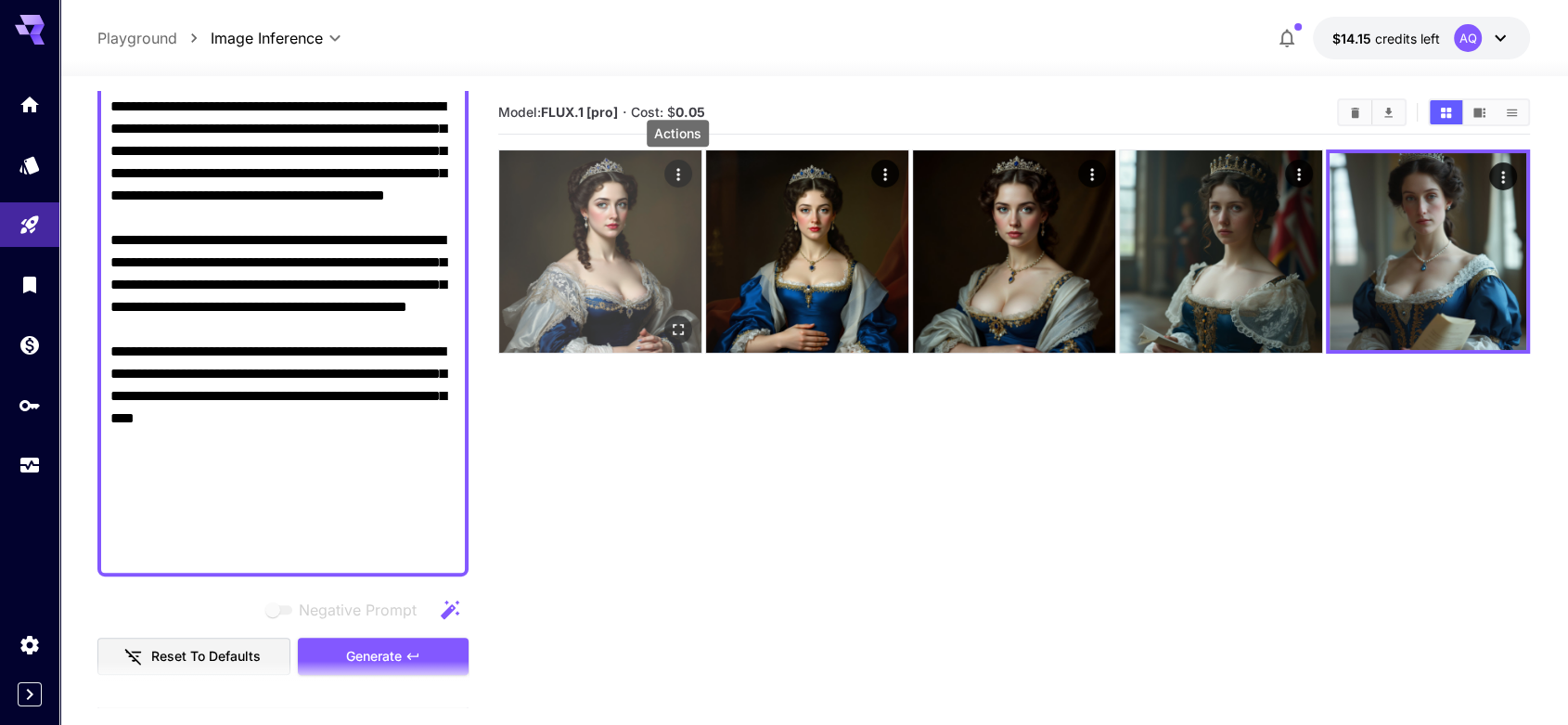
click at [675, 172] on icon "Actions" at bounding box center [677, 174] width 18 height 18
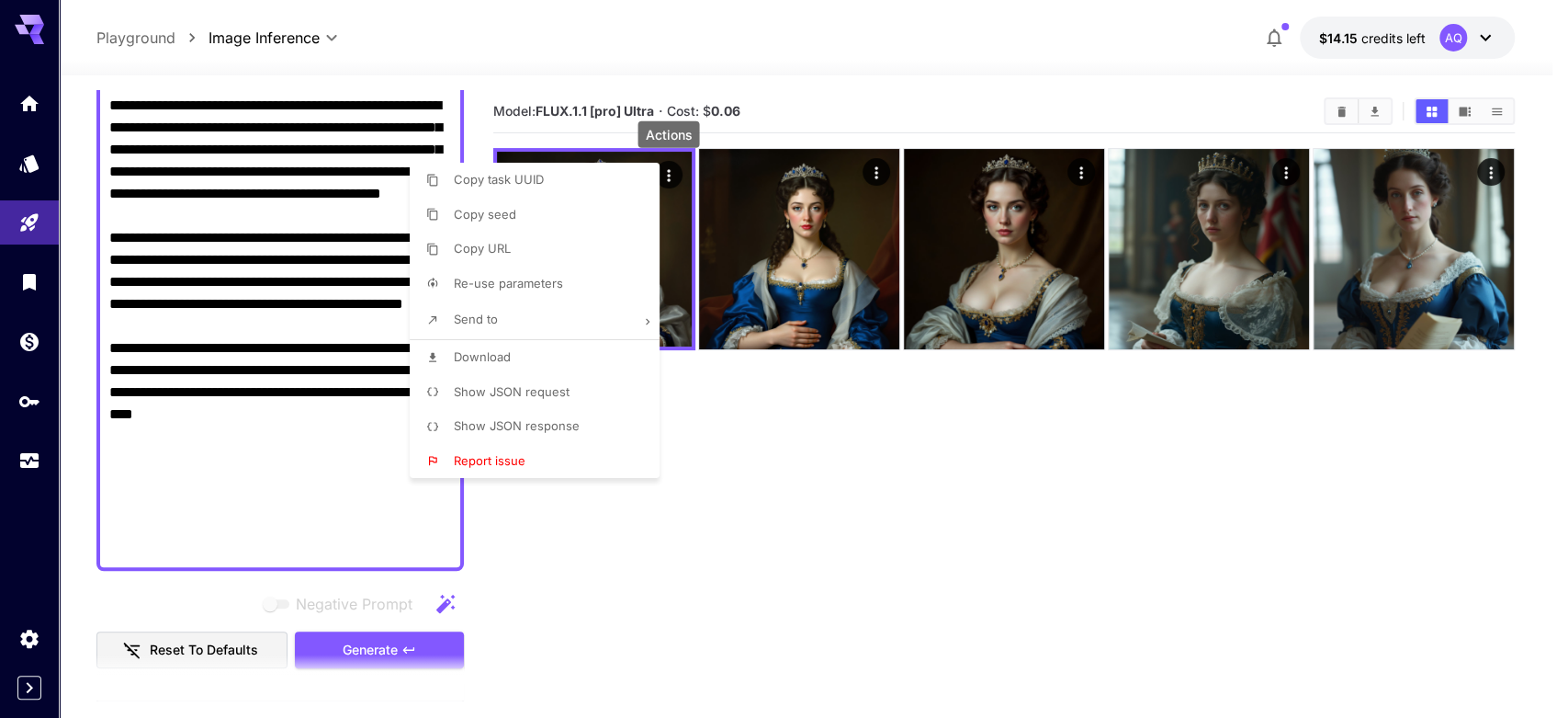
click at [547, 351] on li "Download" at bounding box center [540, 357] width 261 height 34
